Goal: Find specific page/section

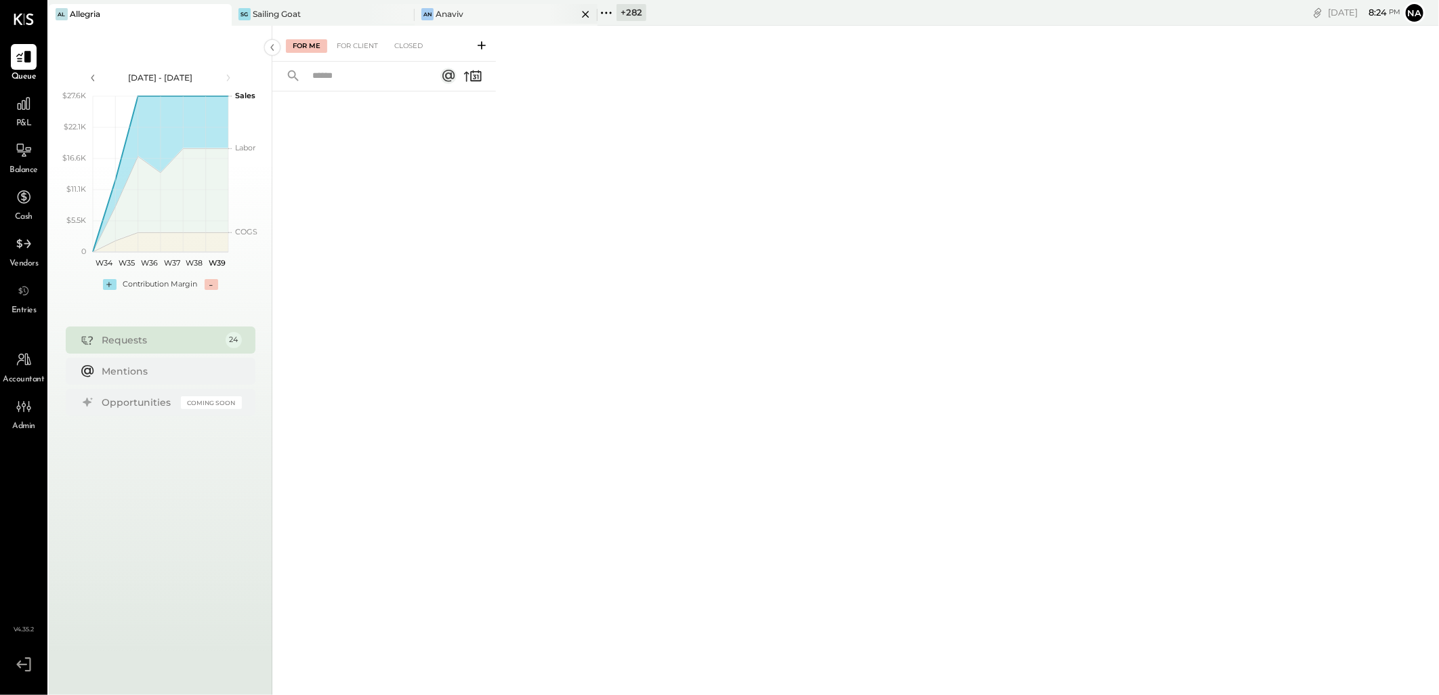
click at [484, 15] on div "An Anaviv" at bounding box center [496, 14] width 163 height 12
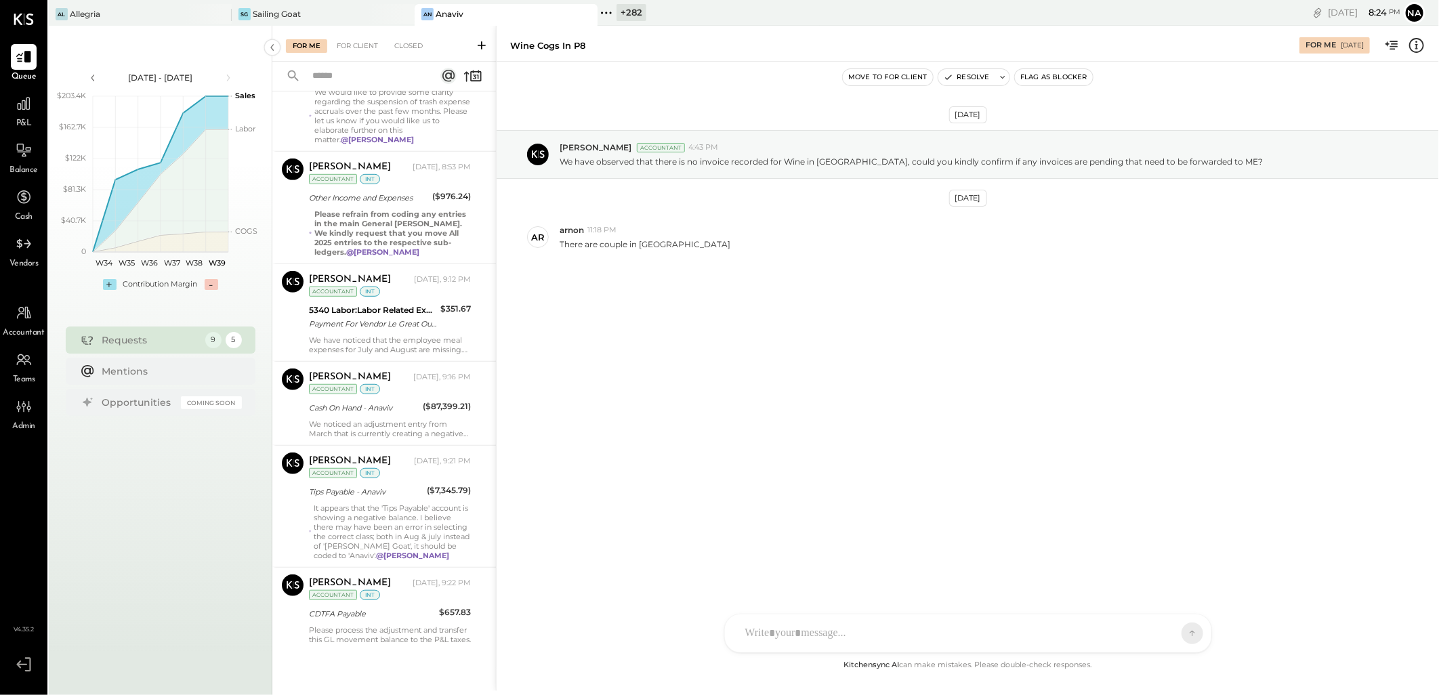
scroll to position [488, 0]
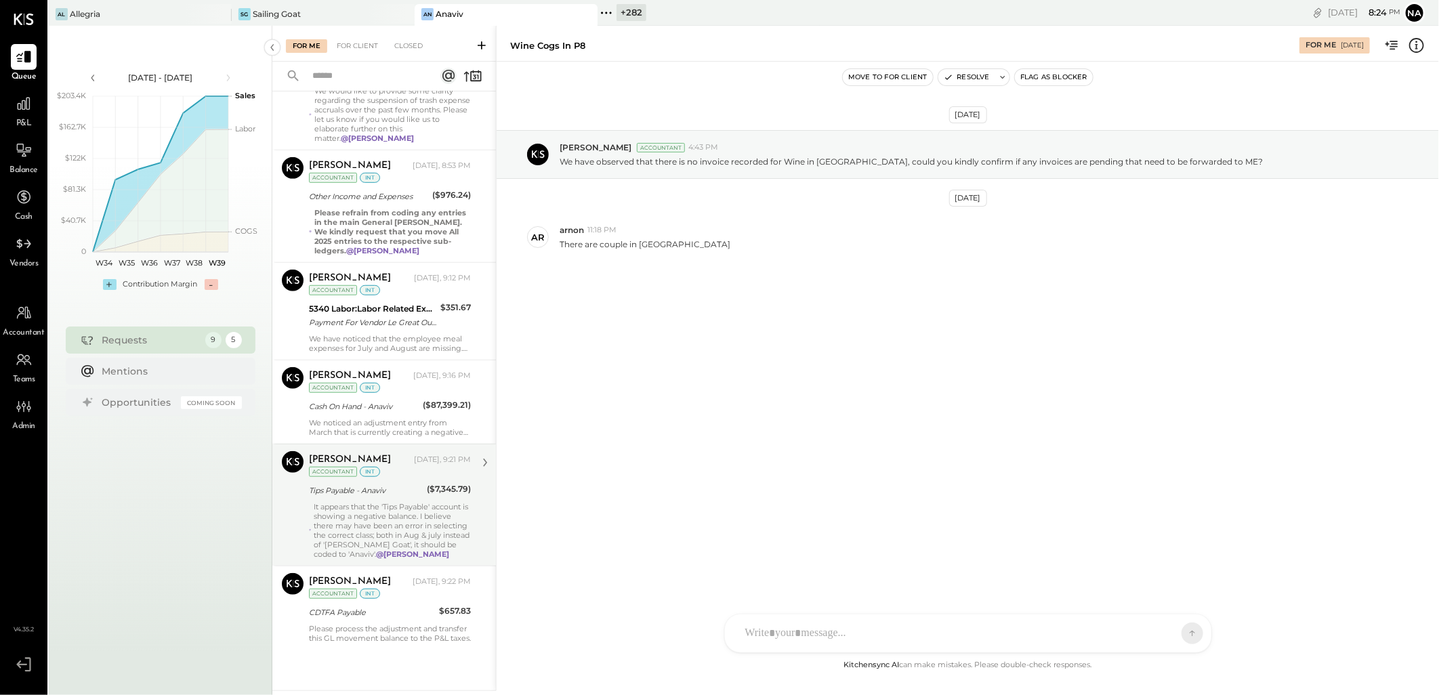
click at [394, 524] on div "It appears that the 'Tips Payable' account is showing a negative balance. I bel…" at bounding box center [392, 530] width 157 height 57
